Goal: Task Accomplishment & Management: Manage account settings

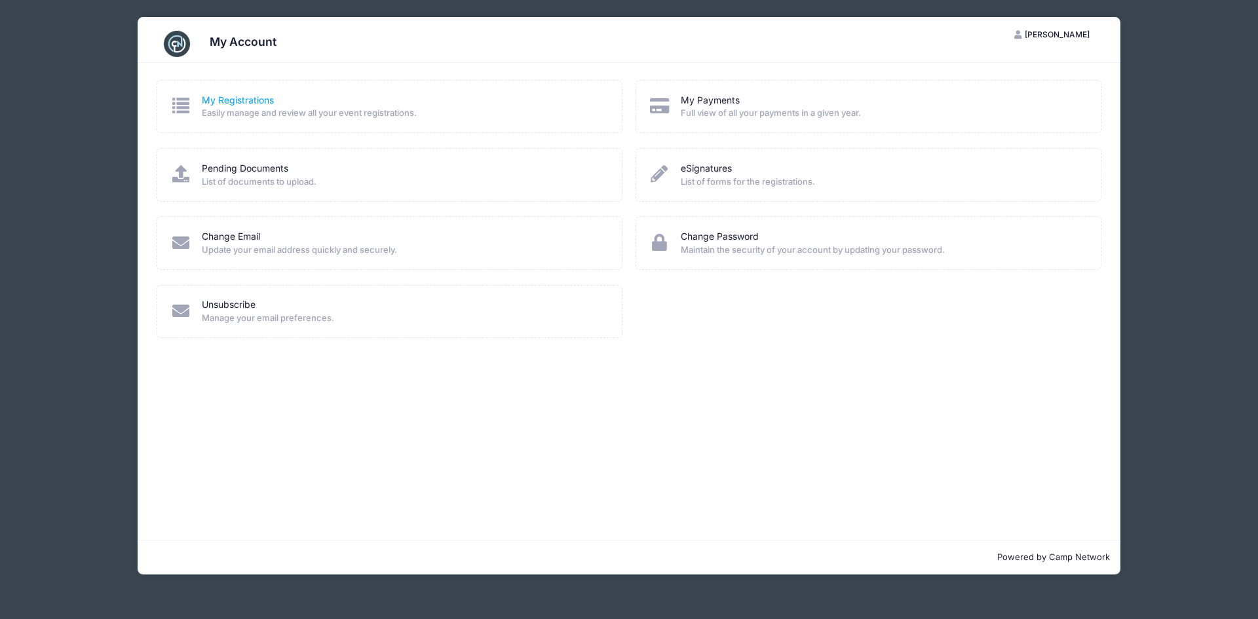
click at [247, 100] on link "My Registrations" at bounding box center [238, 101] width 72 height 14
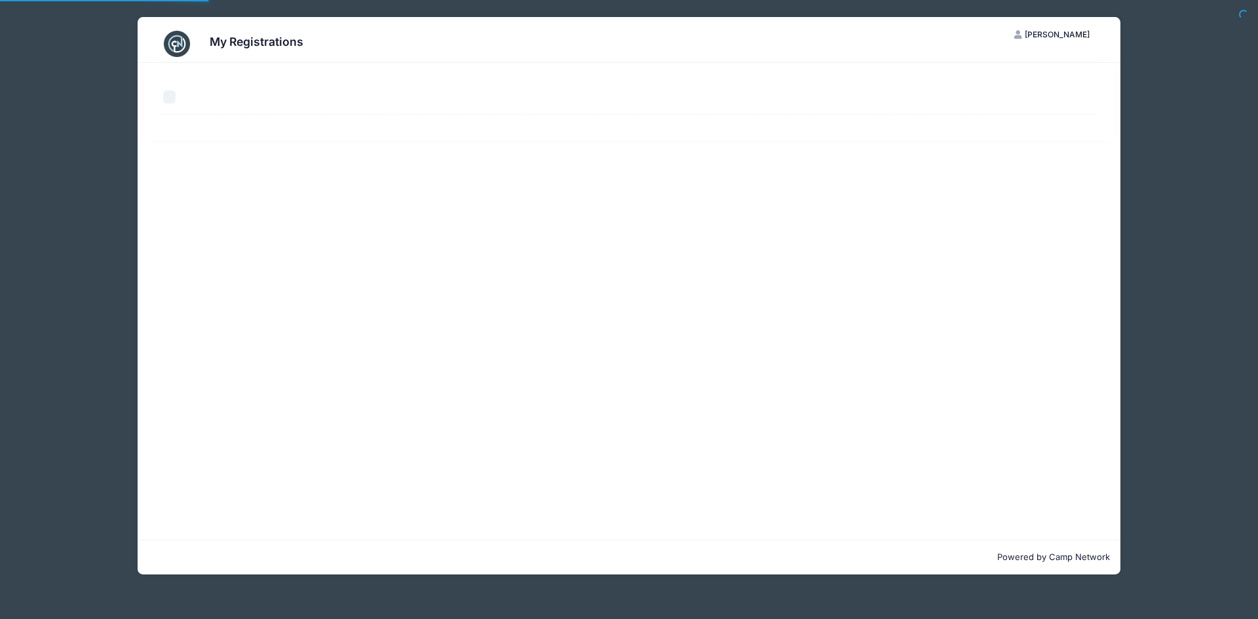
select select "50"
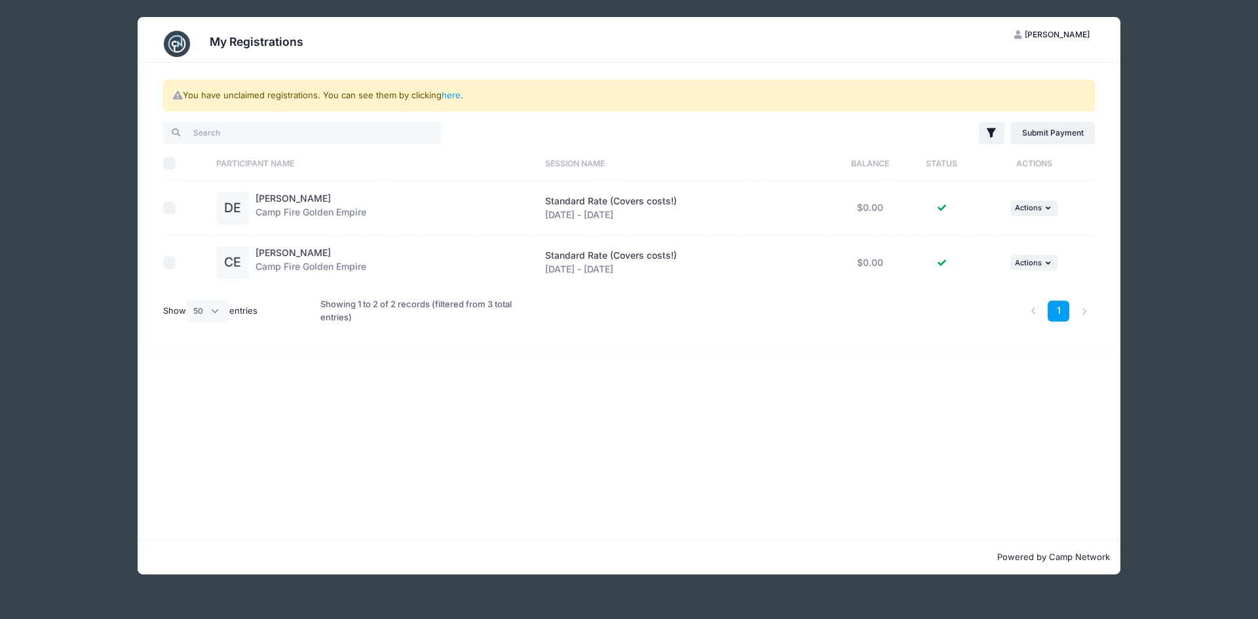
click at [179, 40] on img at bounding box center [177, 44] width 26 height 26
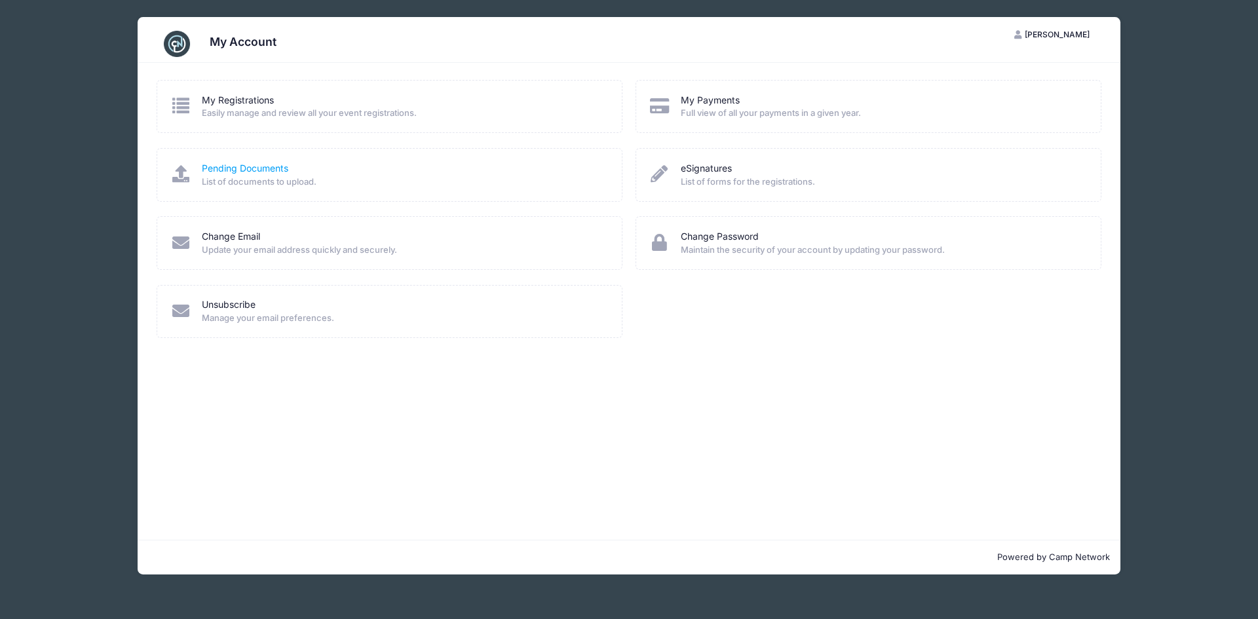
click at [248, 169] on link "Pending Documents" at bounding box center [245, 169] width 86 height 14
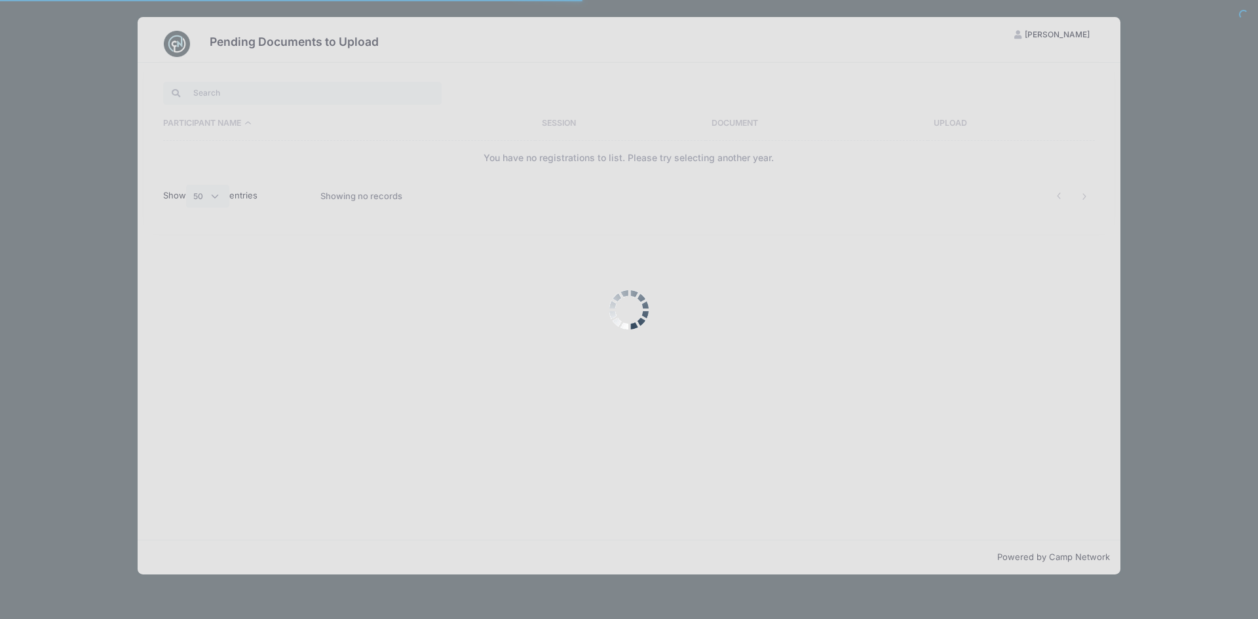
select select "50"
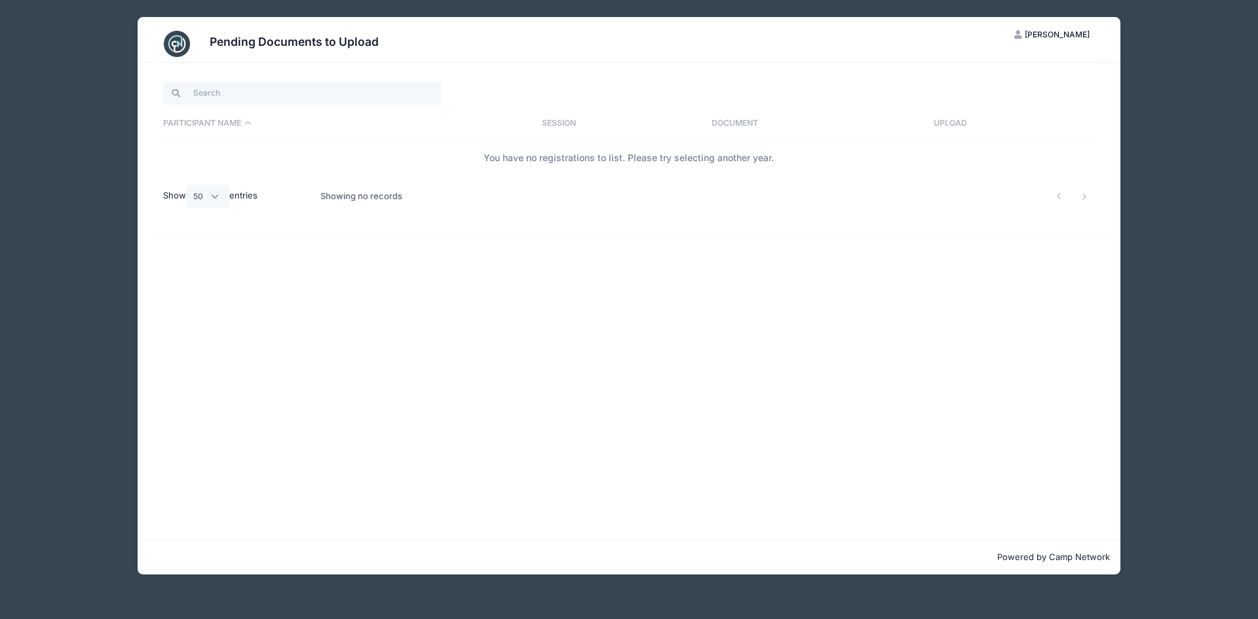
click at [178, 39] on img at bounding box center [177, 44] width 26 height 26
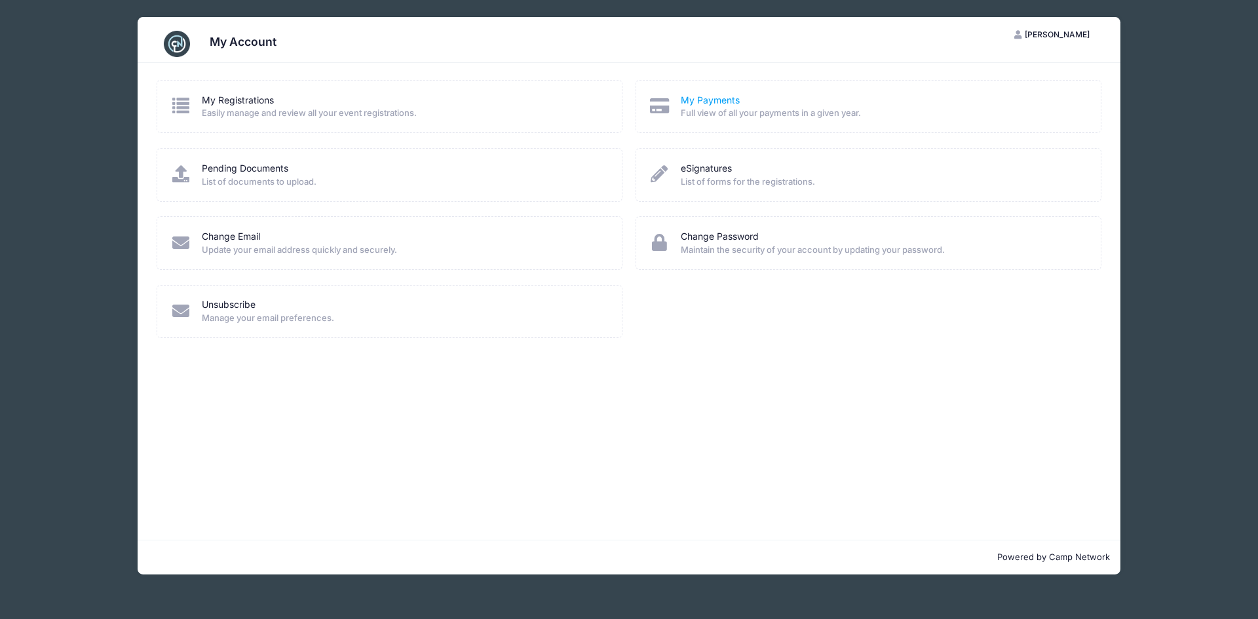
click at [714, 96] on link "My Payments" at bounding box center [710, 101] width 59 height 14
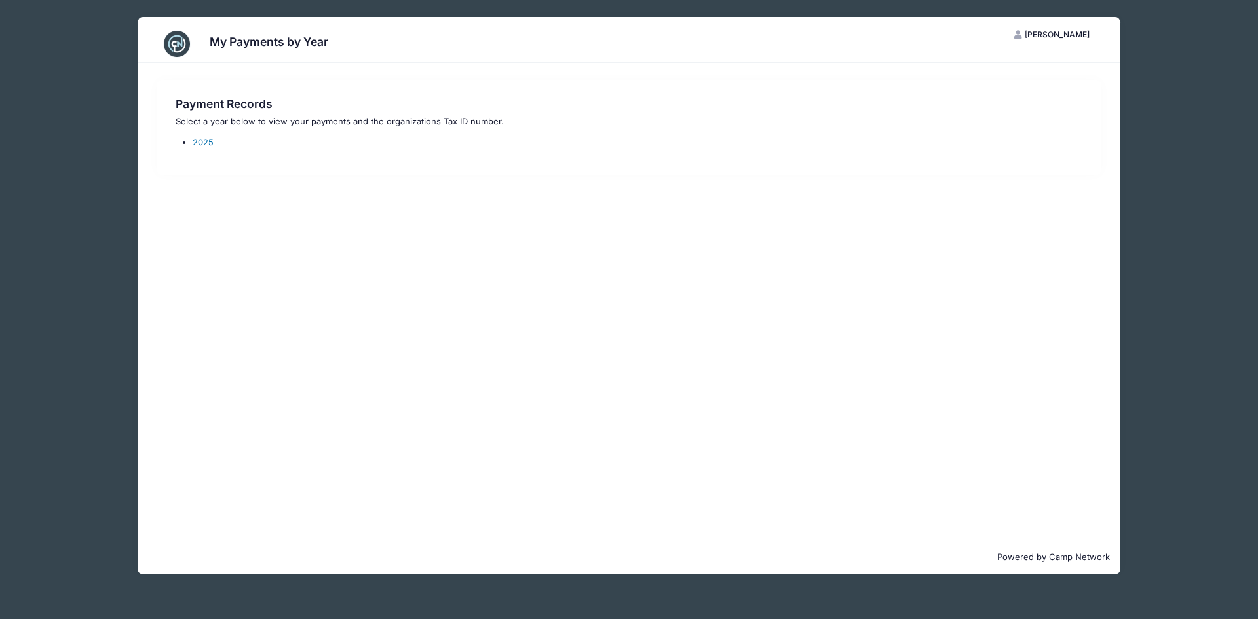
click at [199, 141] on link "2025" at bounding box center [203, 142] width 21 height 10
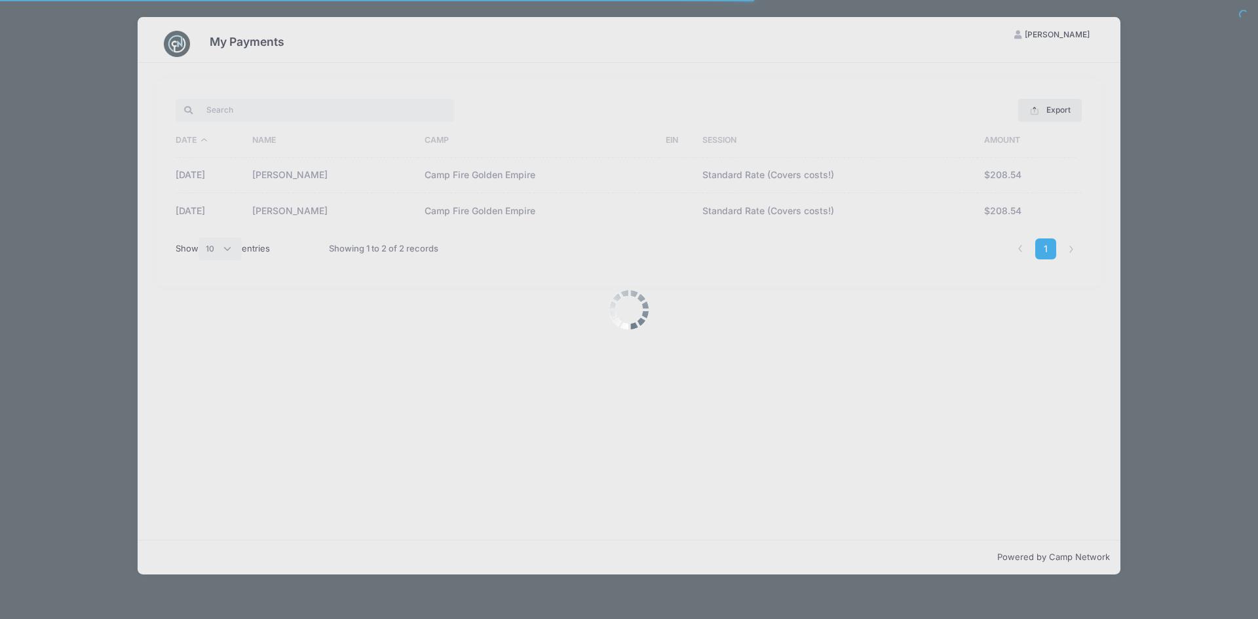
select select "10"
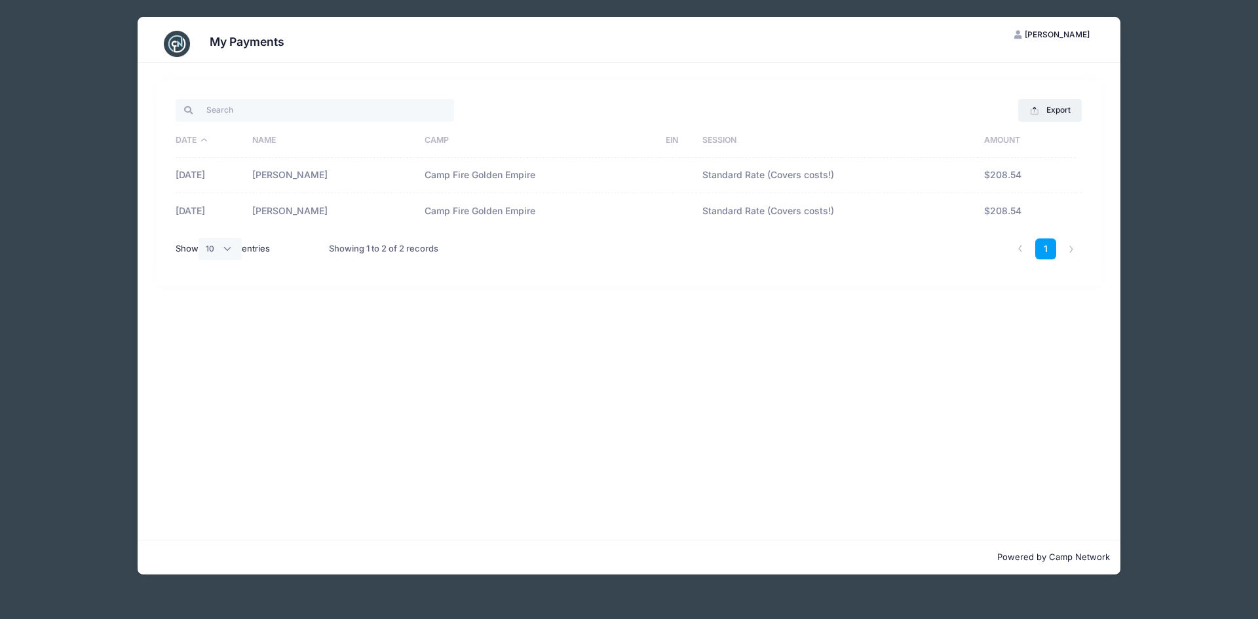
click at [178, 48] on img at bounding box center [177, 44] width 26 height 26
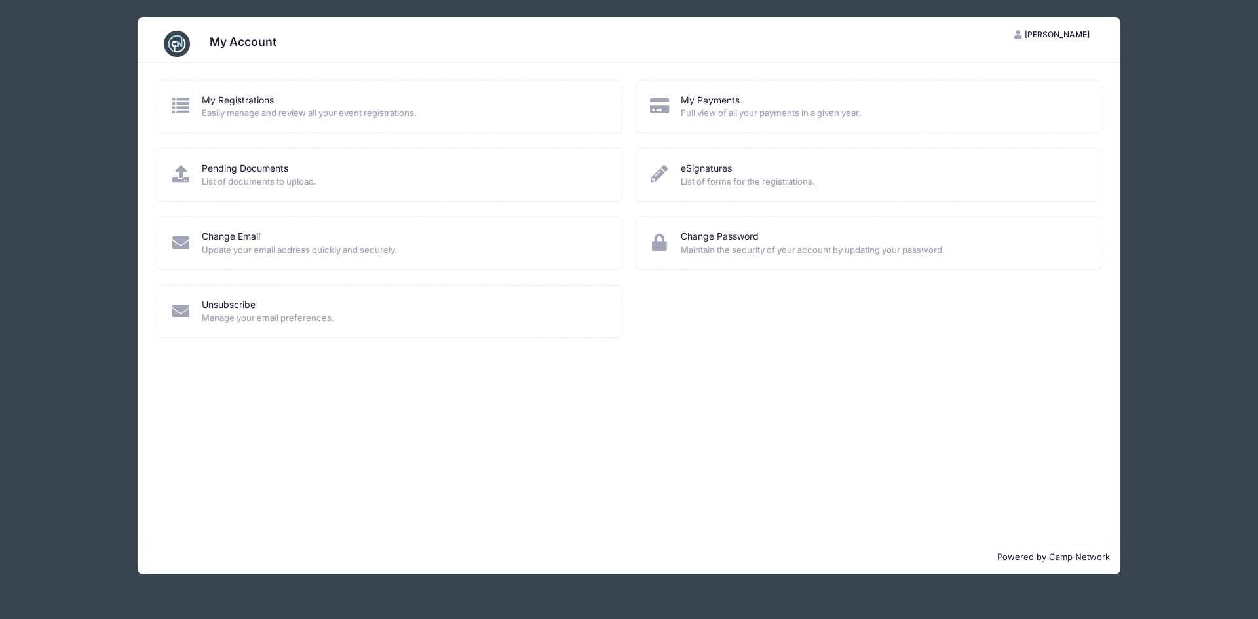
click at [176, 47] on img at bounding box center [177, 44] width 26 height 26
click at [1074, 34] on span "[PERSON_NAME]" at bounding box center [1056, 34] width 65 height 10
click at [975, 62] on link "My Account" at bounding box center [1019, 66] width 151 height 25
